Goal: Task Accomplishment & Management: Use online tool/utility

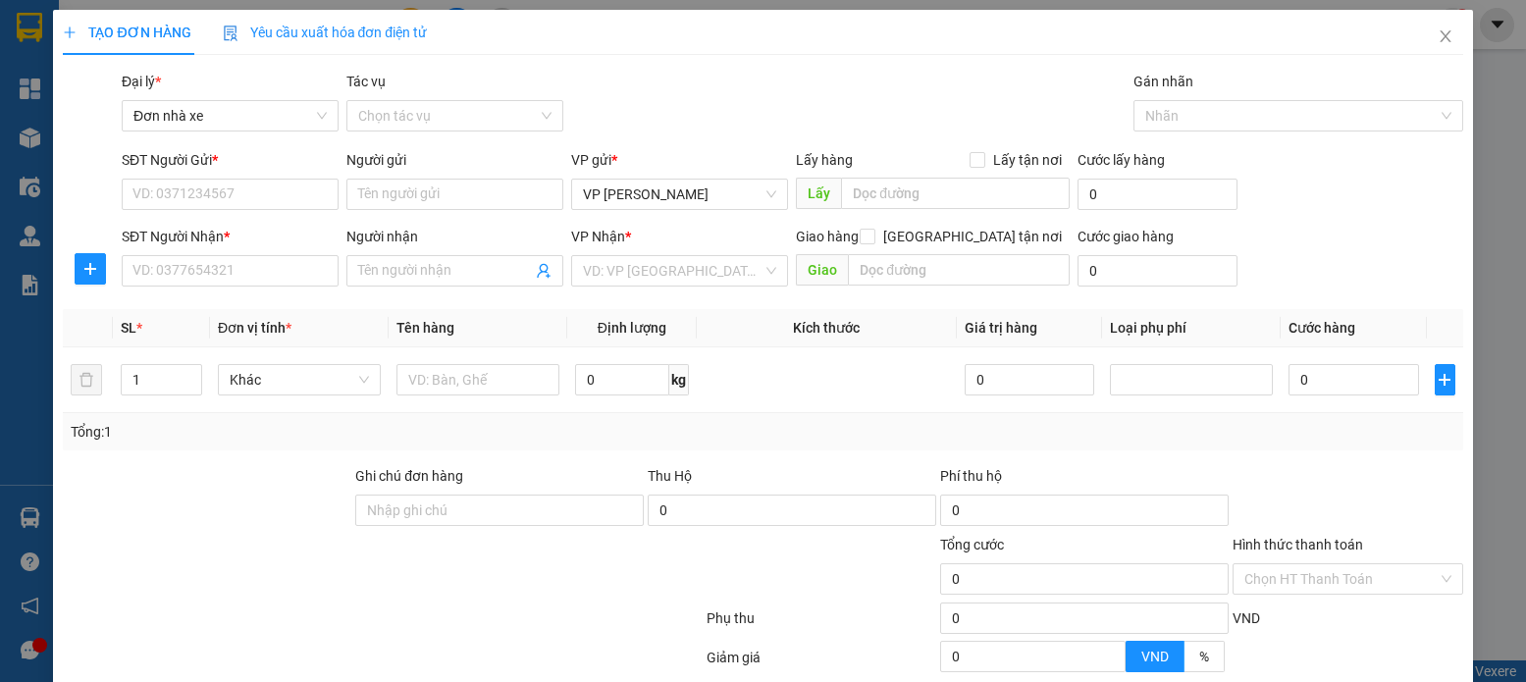
click at [236, 174] on div "SĐT Người Gửi *" at bounding box center [230, 163] width 217 height 29
click at [228, 198] on input "SĐT Người Gửi *" at bounding box center [230, 194] width 217 height 31
type input "0328722644"
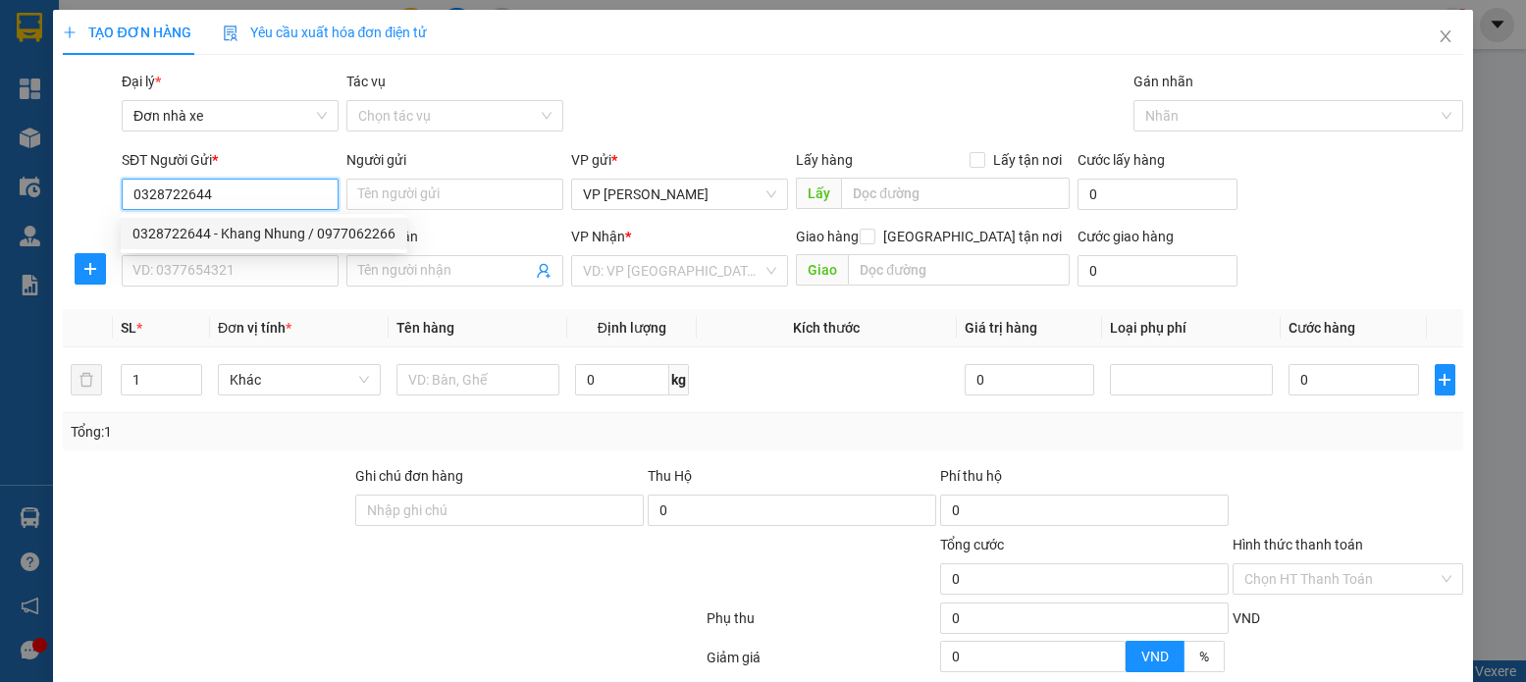
click at [250, 224] on div "0328722644 - Khang Nhung / 0977062266" at bounding box center [263, 234] width 263 height 22
type input "Khang Nhung / 0977062266"
type input "0979945909"
type input "[PERSON_NAME]"
type input "0328722644"
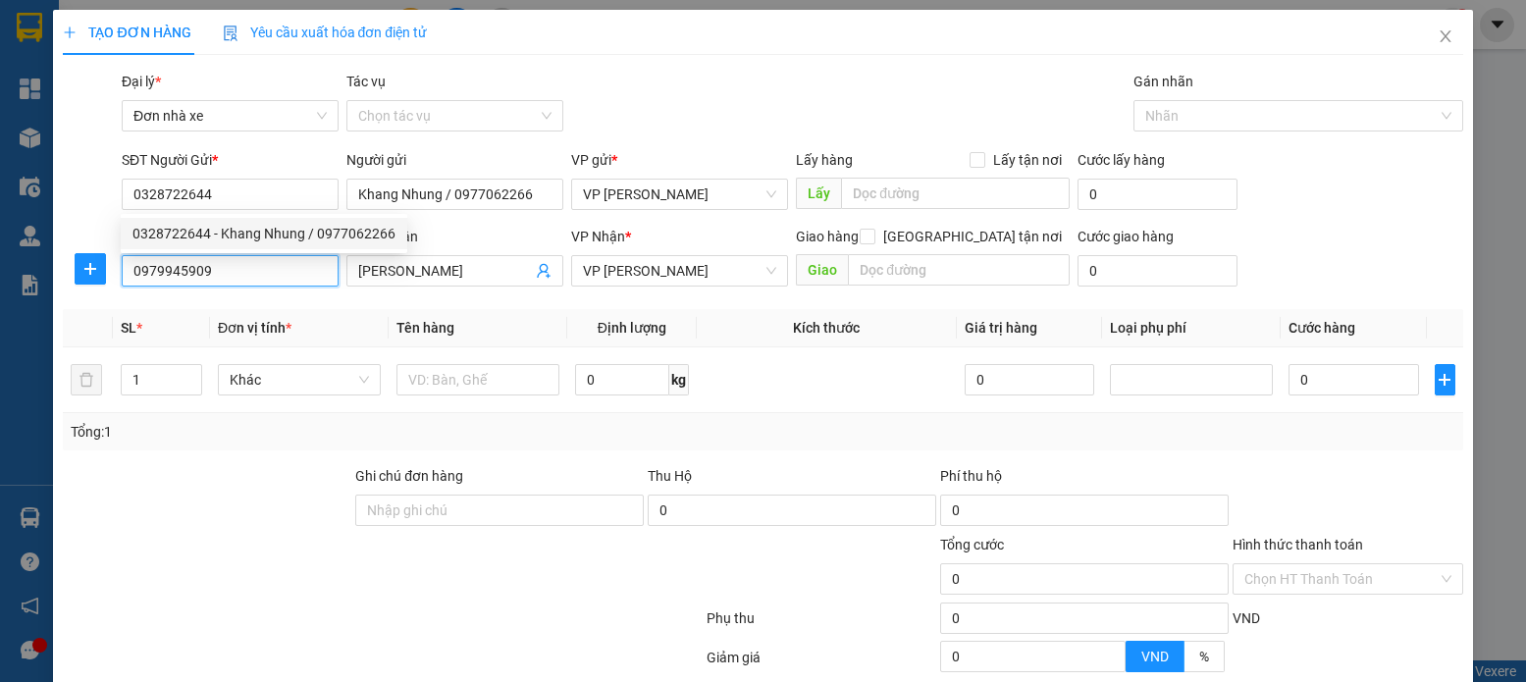
click at [260, 276] on input "0979945909" at bounding box center [230, 270] width 217 height 31
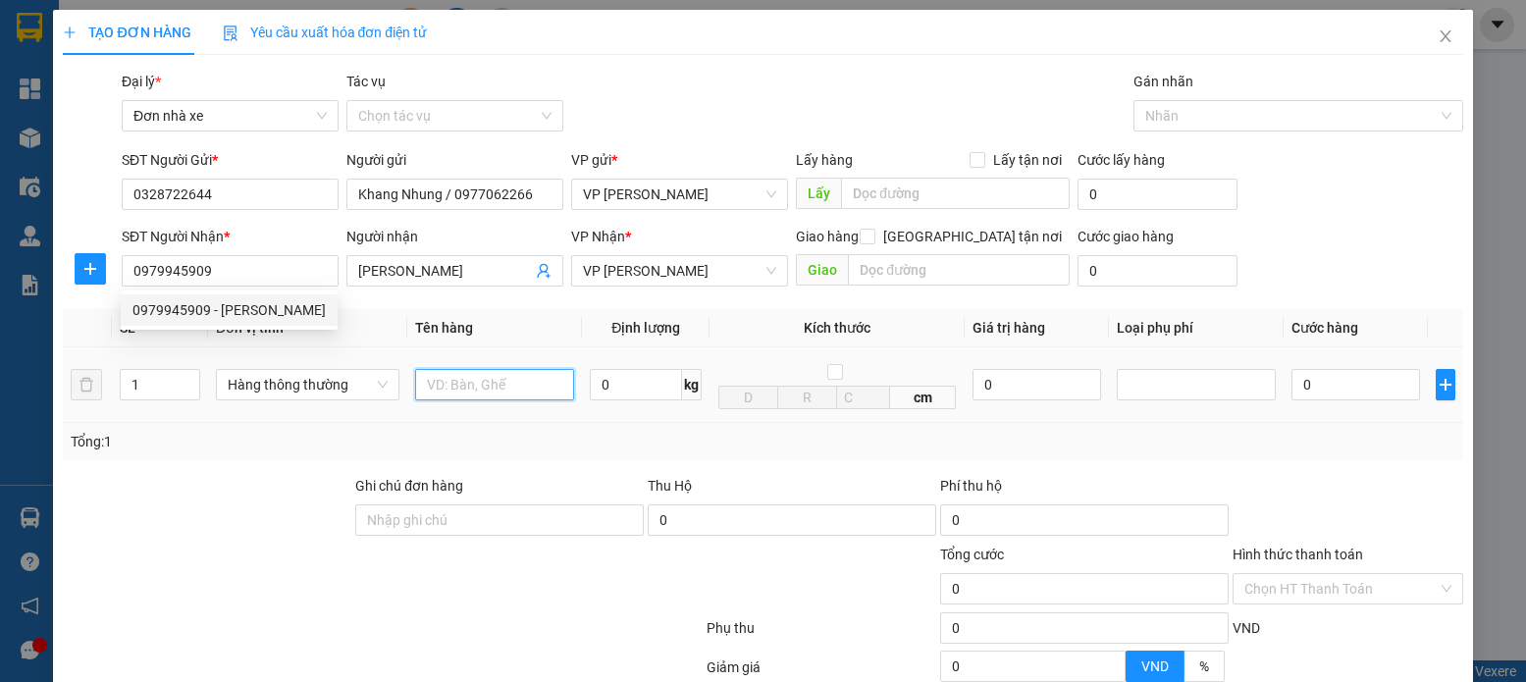
click at [494, 395] on input "text" at bounding box center [495, 384] width 160 height 31
type input "HỘP CT VÀNG"
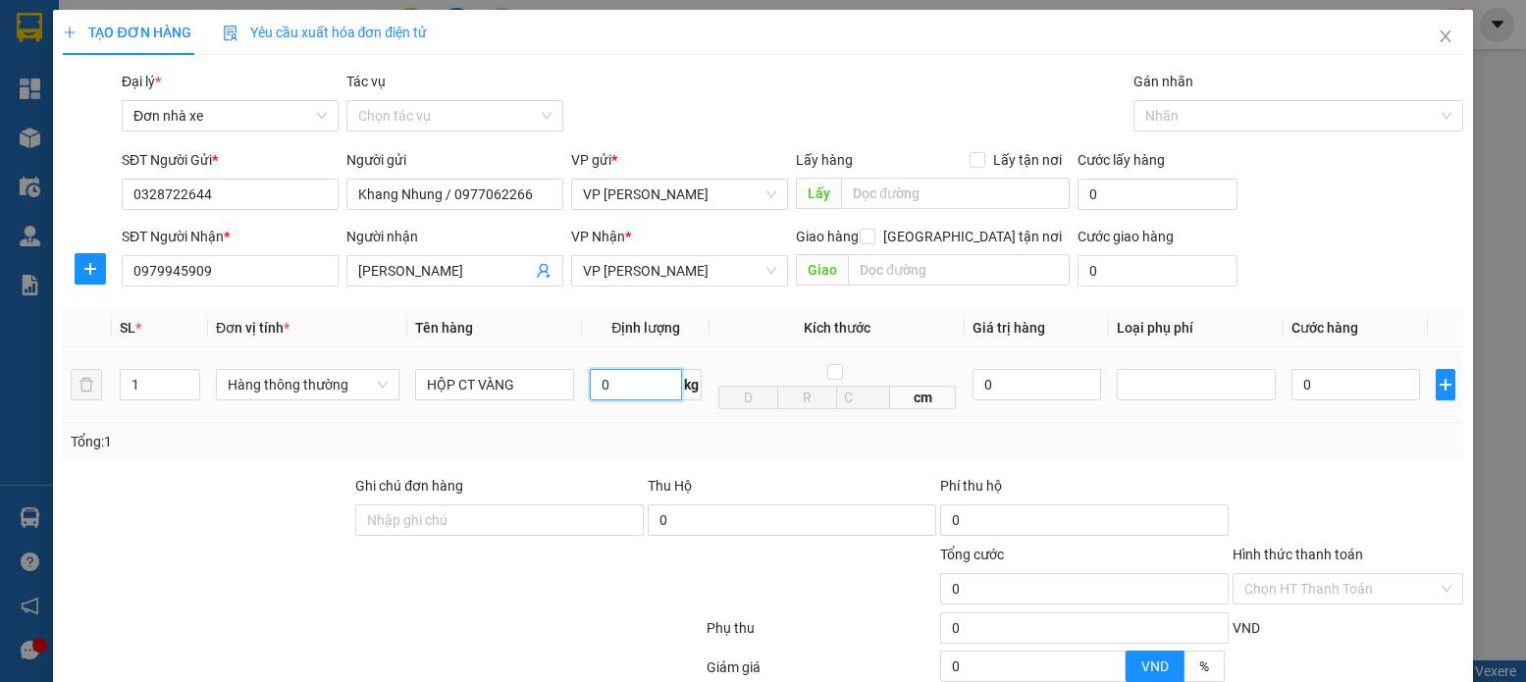
click at [642, 386] on input "0" at bounding box center [636, 384] width 92 height 31
type input "16"
click at [1323, 413] on td "0" at bounding box center [1355, 385] width 143 height 76
type input "50.000"
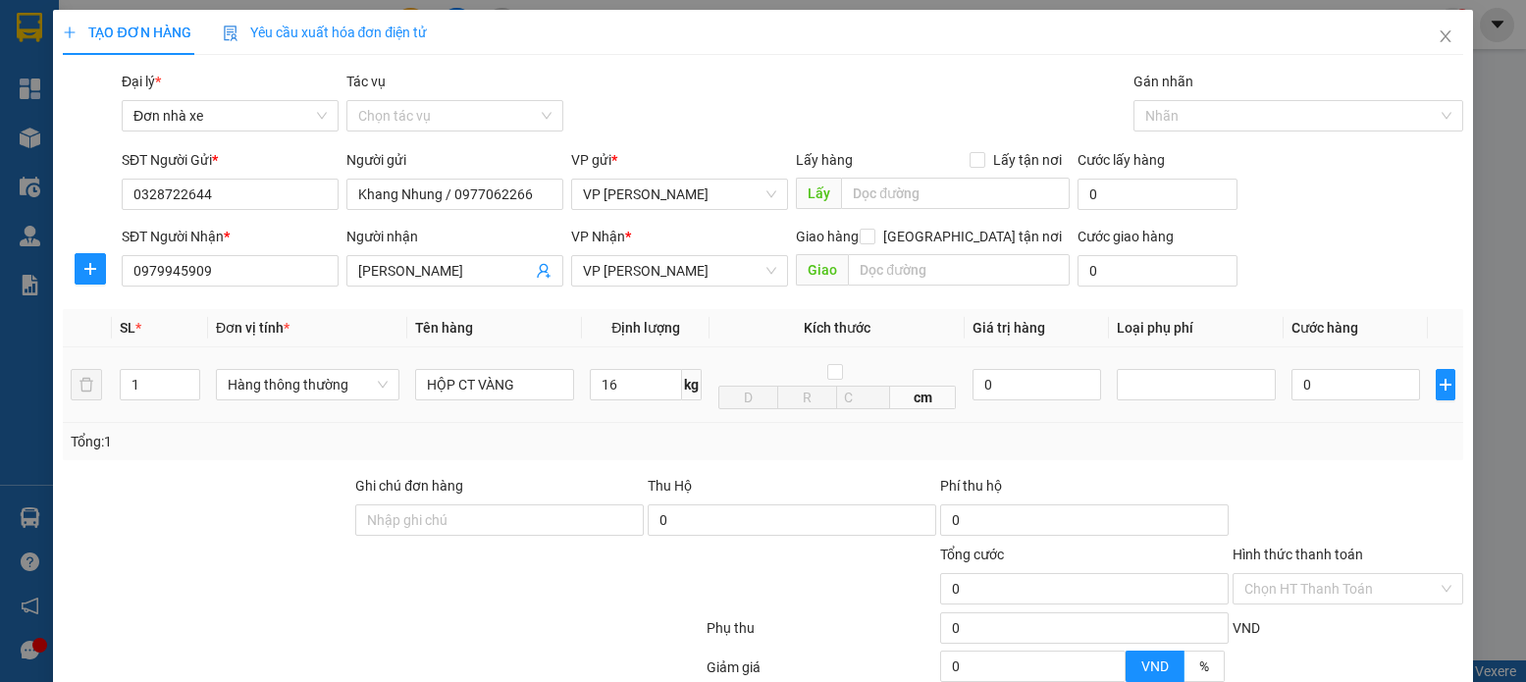
type input "50.000"
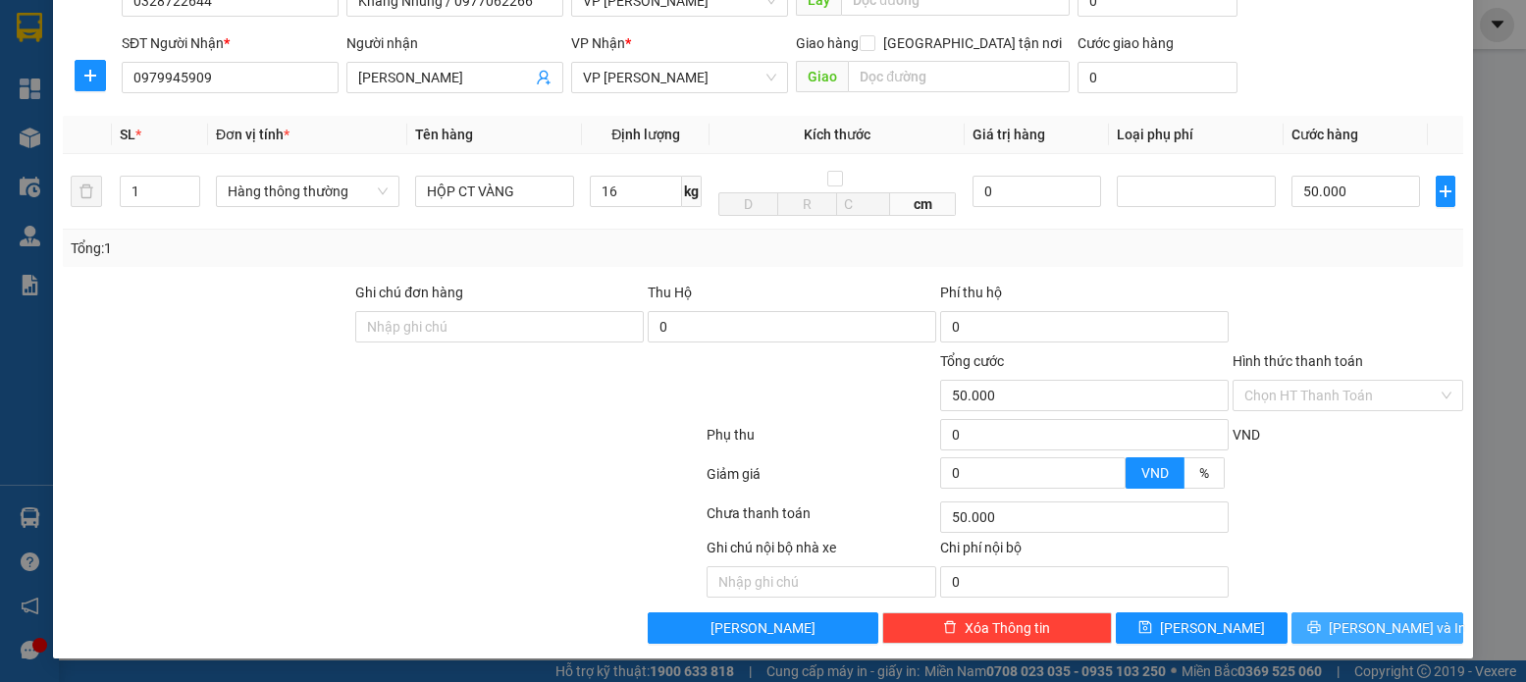
click at [1356, 627] on span "[PERSON_NAME] và In" at bounding box center [1397, 628] width 137 height 22
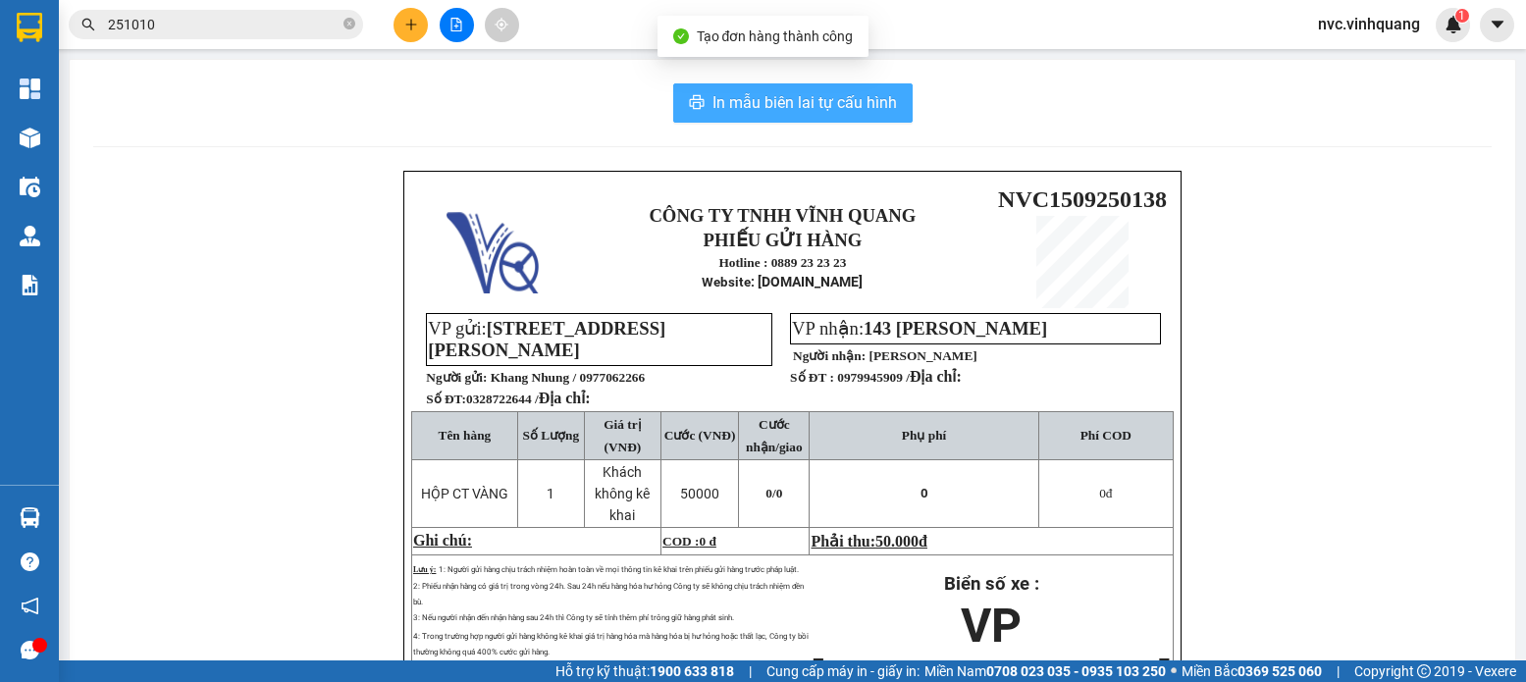
click at [701, 86] on button "In mẫu biên lai tự cấu hình" at bounding box center [792, 102] width 239 height 39
